Goal: Ask a question: Seek information or help from site administrators or community

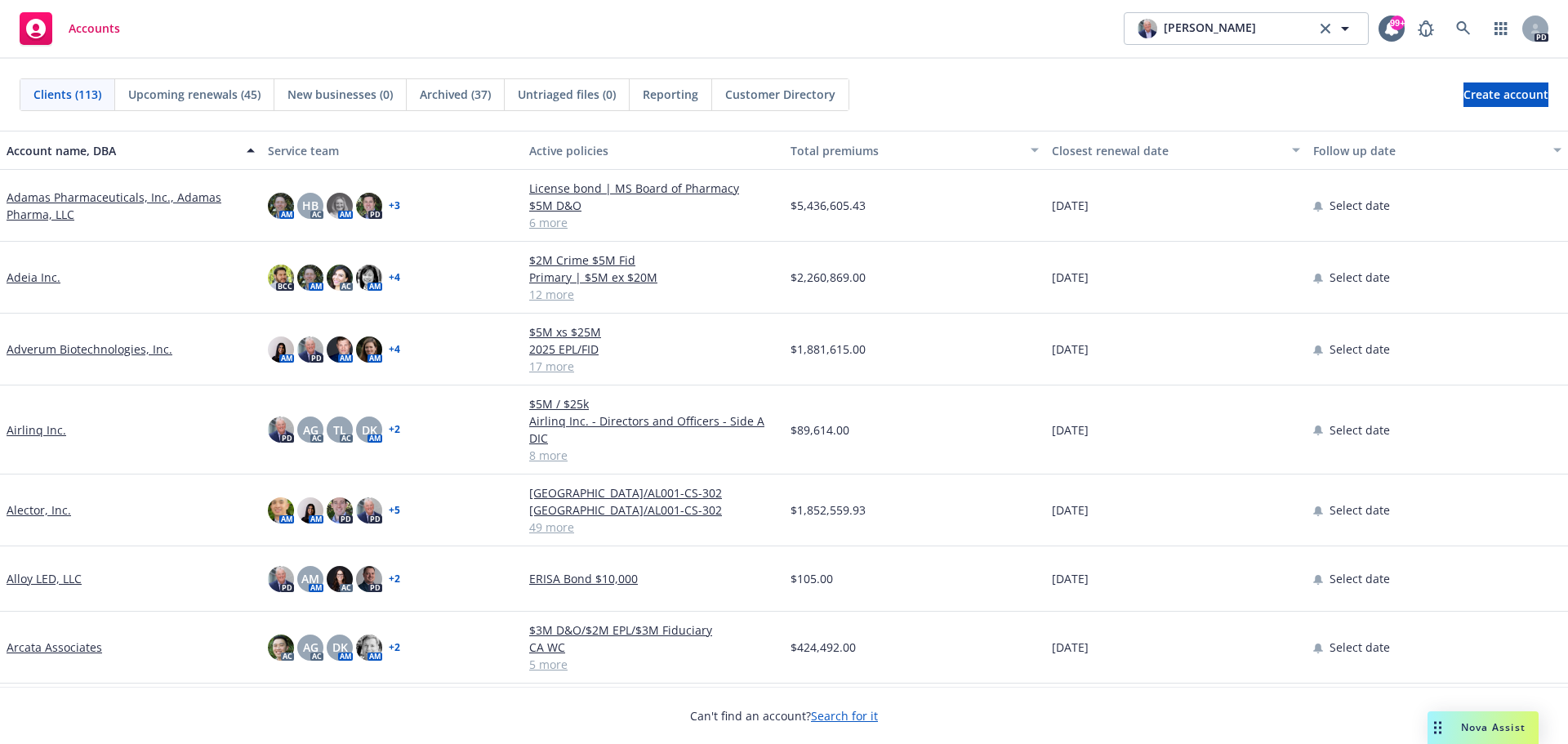
click at [1467, 727] on span "Nova Assist" at bounding box center [1493, 727] width 65 height 14
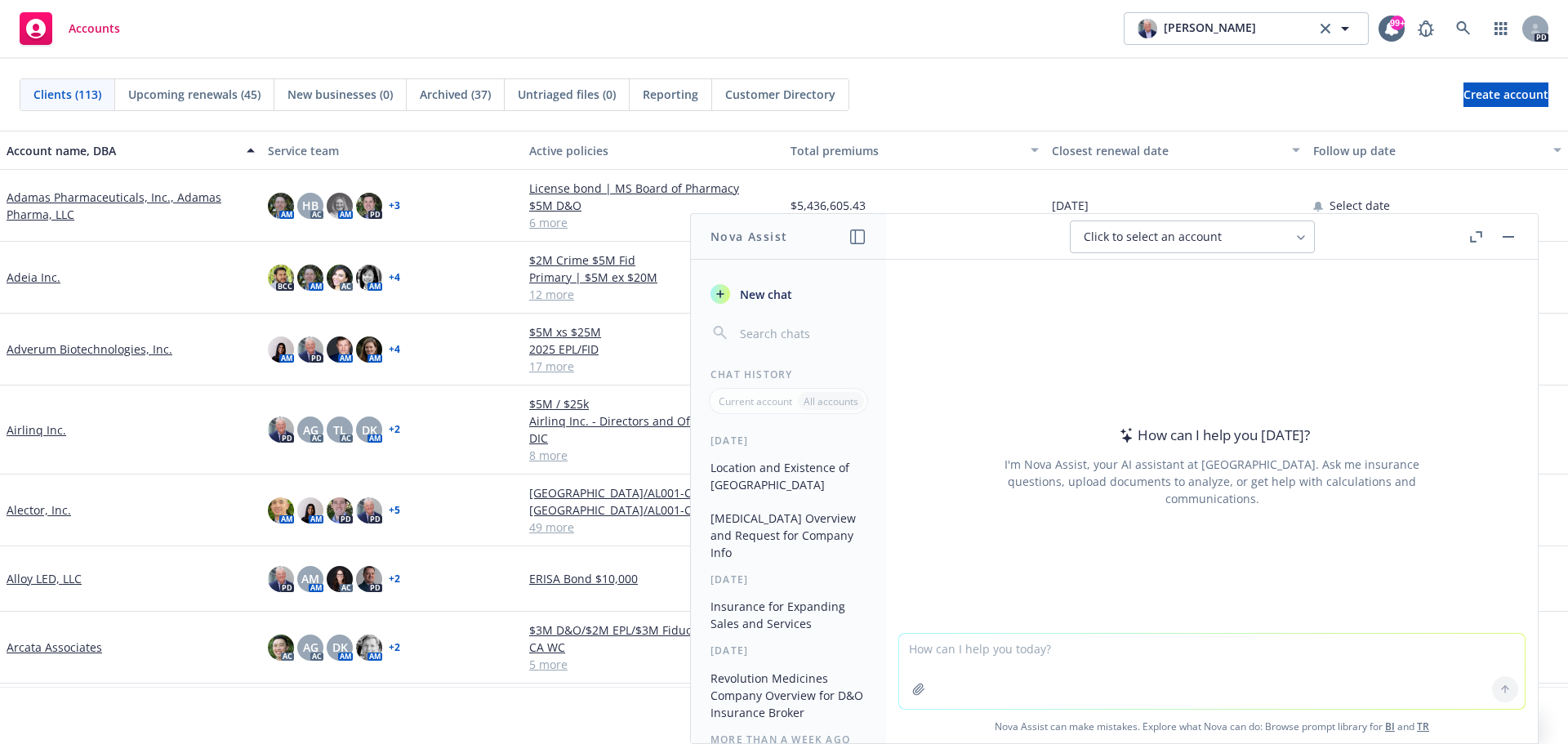
drag, startPoint x: 1348, startPoint y: 240, endPoint x: 1098, endPoint y: 332, distance: 266.4
click at [1098, 332] on div "Click to select an account How can I help you [DATE]? I'm Nova Assist, your AI …" at bounding box center [1212, 478] width 651 height 529
click at [1473, 237] on icon "button" at bounding box center [1476, 237] width 12 height 11
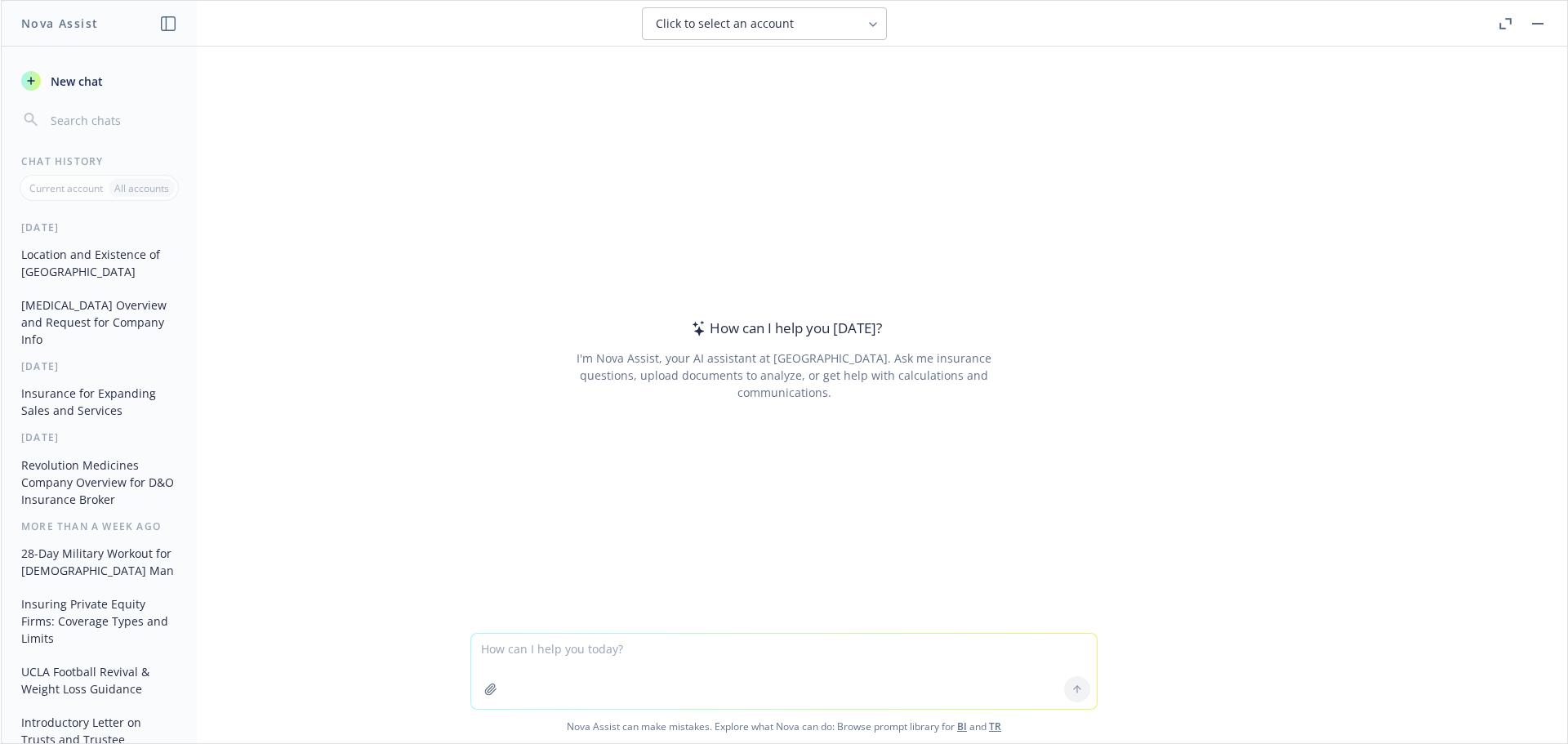
click at [653, 643] on textarea at bounding box center [784, 670] width 626 height 75
type textarea "W"
type textarea "Explain the Benefits of getting involved in Leadership and Mentorship."
click at [1065, 687] on button at bounding box center [1077, 689] width 26 height 26
